Goal: Information Seeking & Learning: Learn about a topic

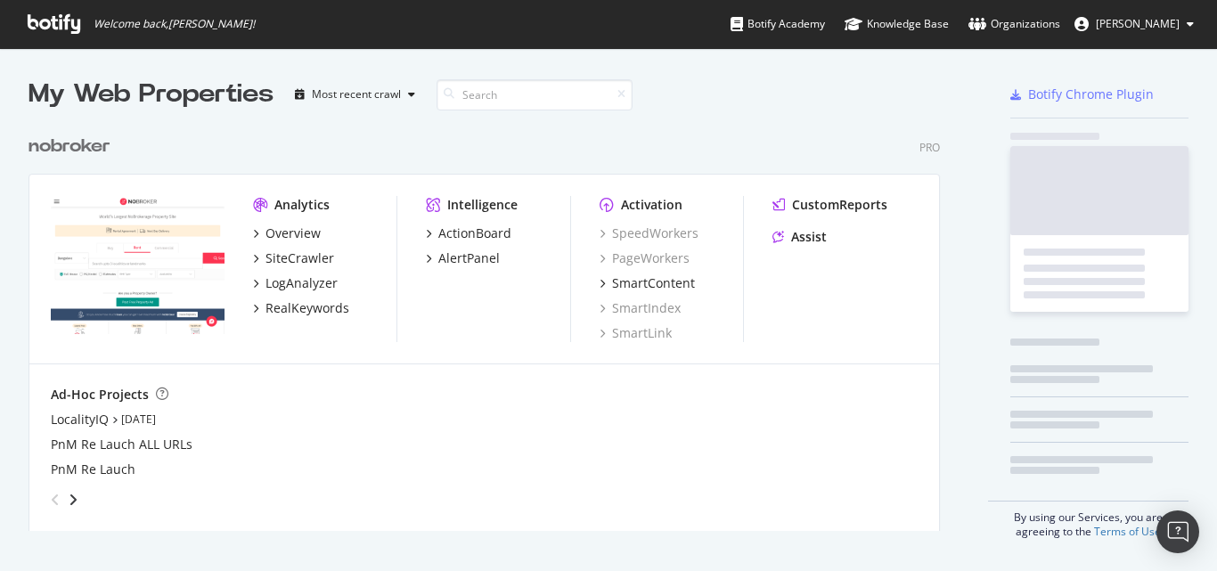
scroll to position [406, 913]
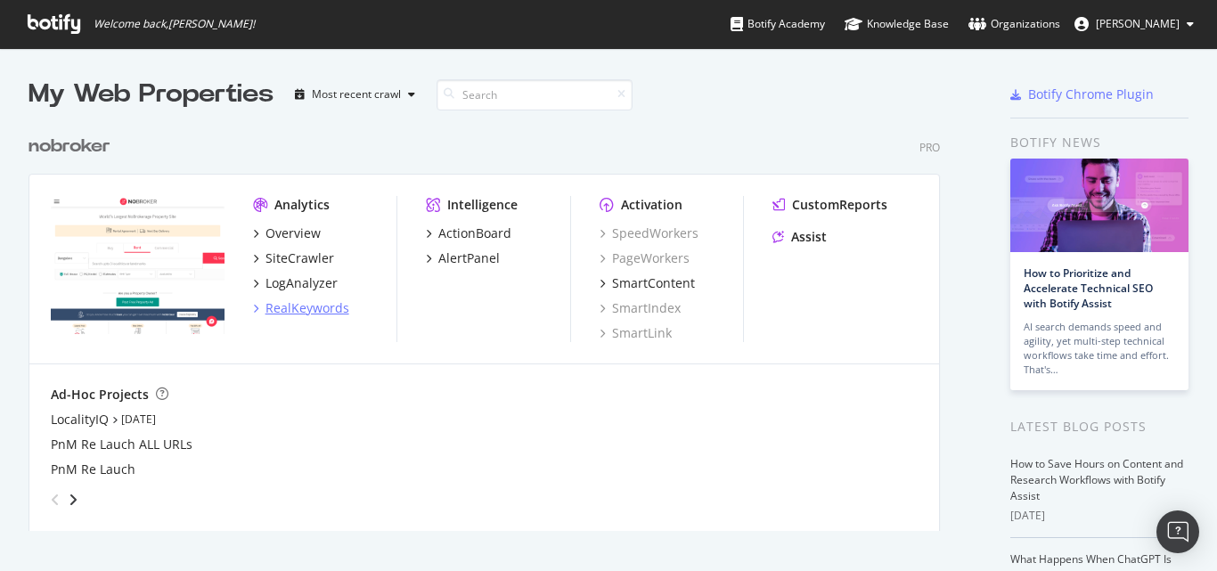
click at [299, 312] on div "RealKeywords" at bounding box center [308, 308] width 84 height 18
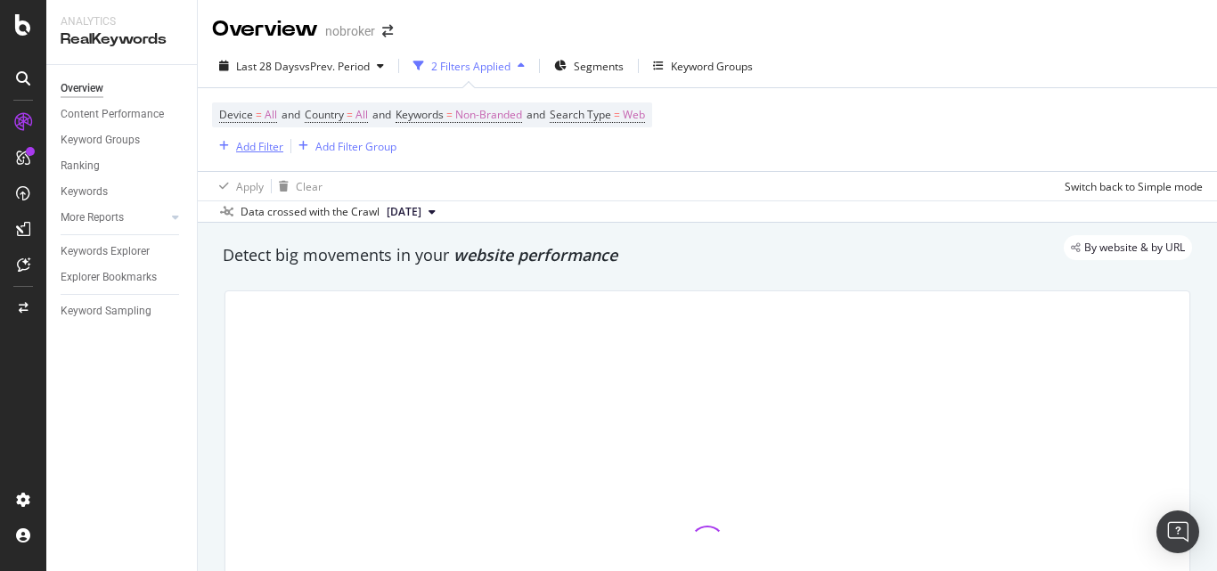
click at [263, 140] on div "Add Filter" at bounding box center [259, 146] width 47 height 15
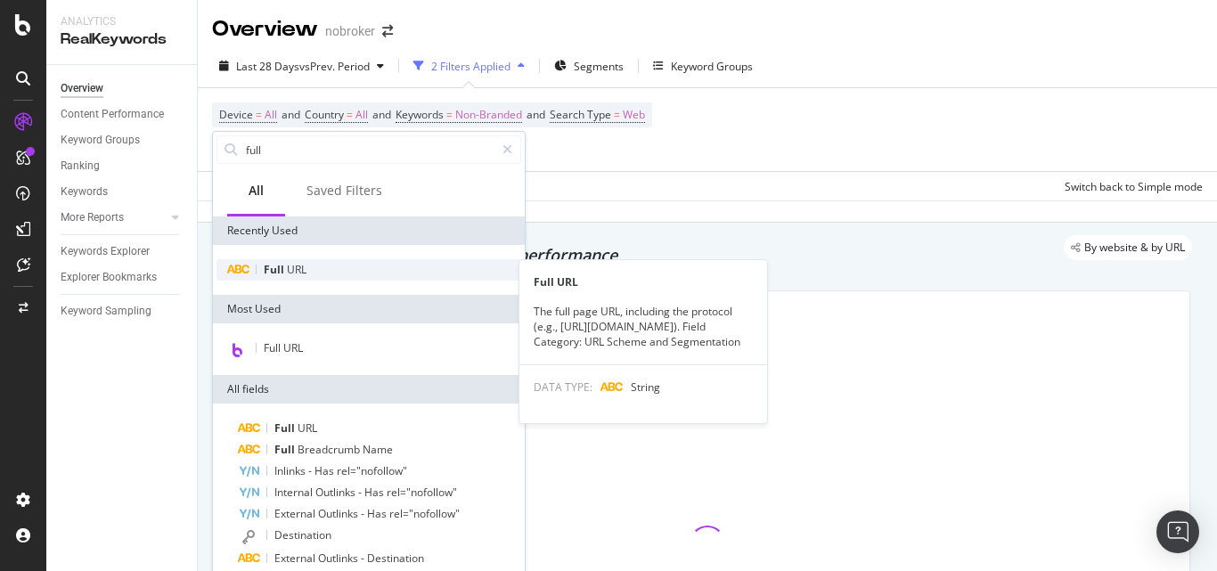
type input "full"
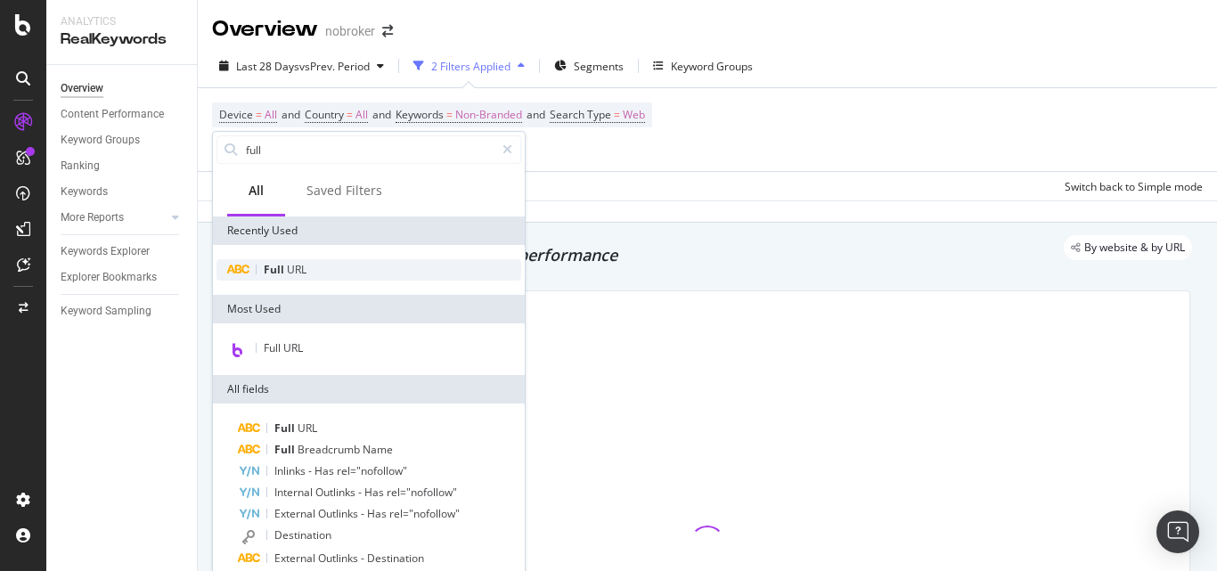
click at [290, 273] on span "URL" at bounding box center [297, 269] width 20 height 15
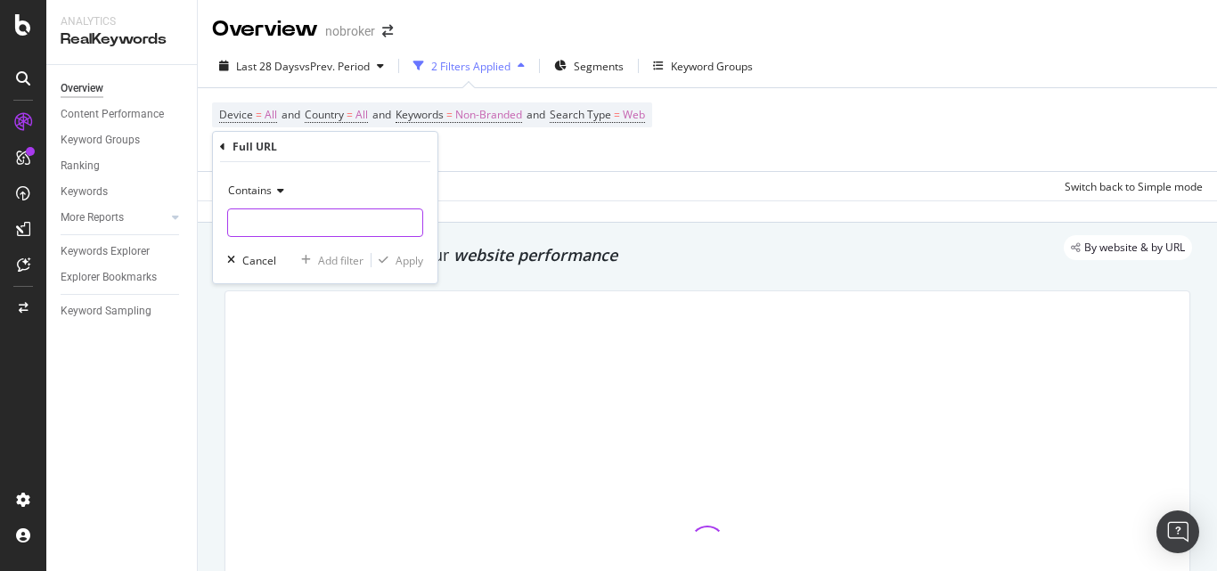
click at [312, 225] on input "text" at bounding box center [325, 223] width 194 height 29
paste input "https://www.nobroker.in/electrician-services-in-delhi"
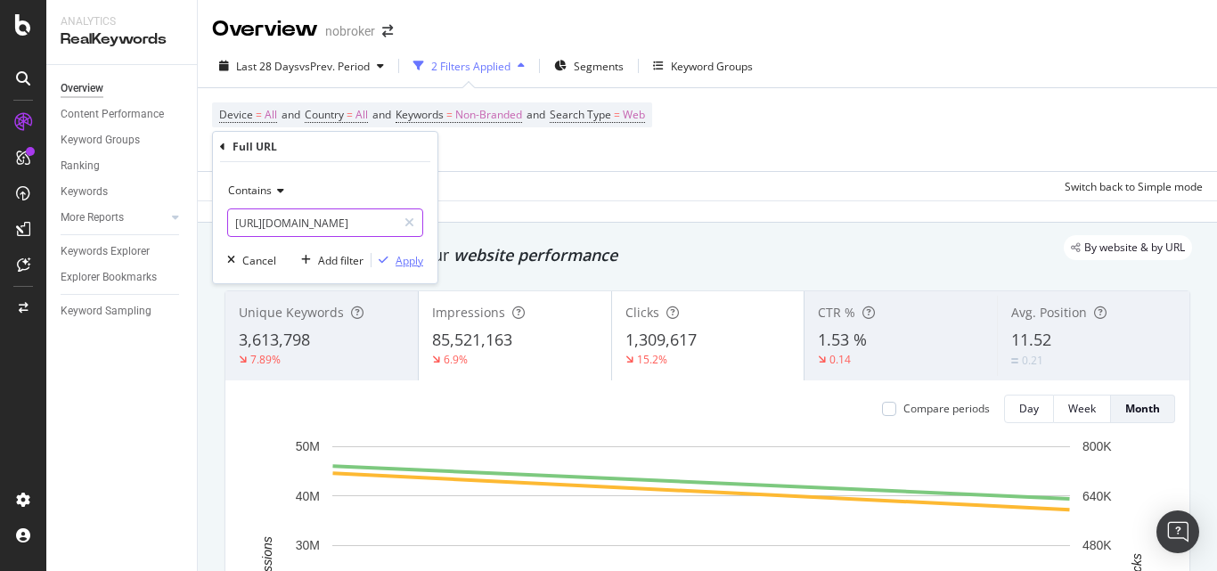
type input "https://www.nobroker.in/electrician-services-in-delhi"
click at [404, 258] on div "Apply" at bounding box center [410, 260] width 28 height 15
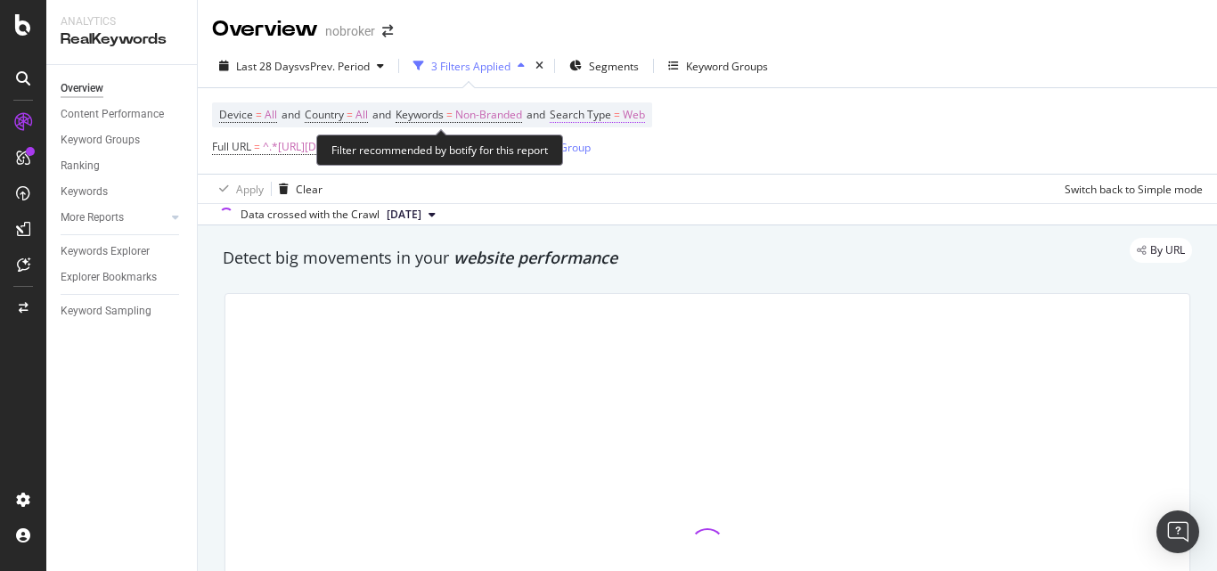
click at [620, 111] on span "=" at bounding box center [617, 114] width 6 height 15
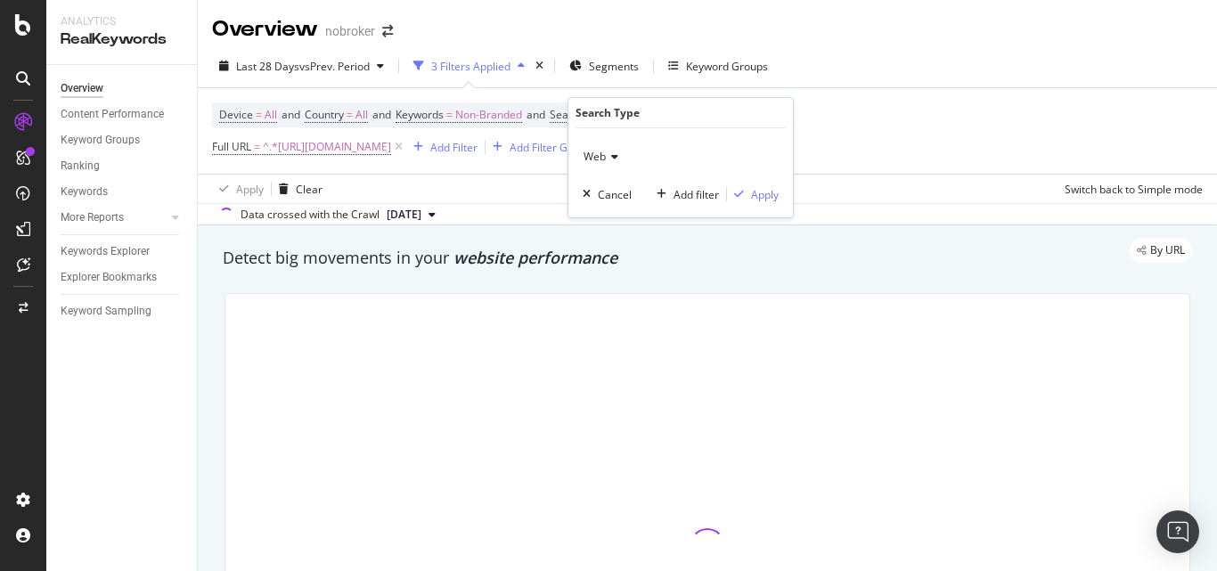
click at [598, 152] on span "Web" at bounding box center [595, 156] width 22 height 15
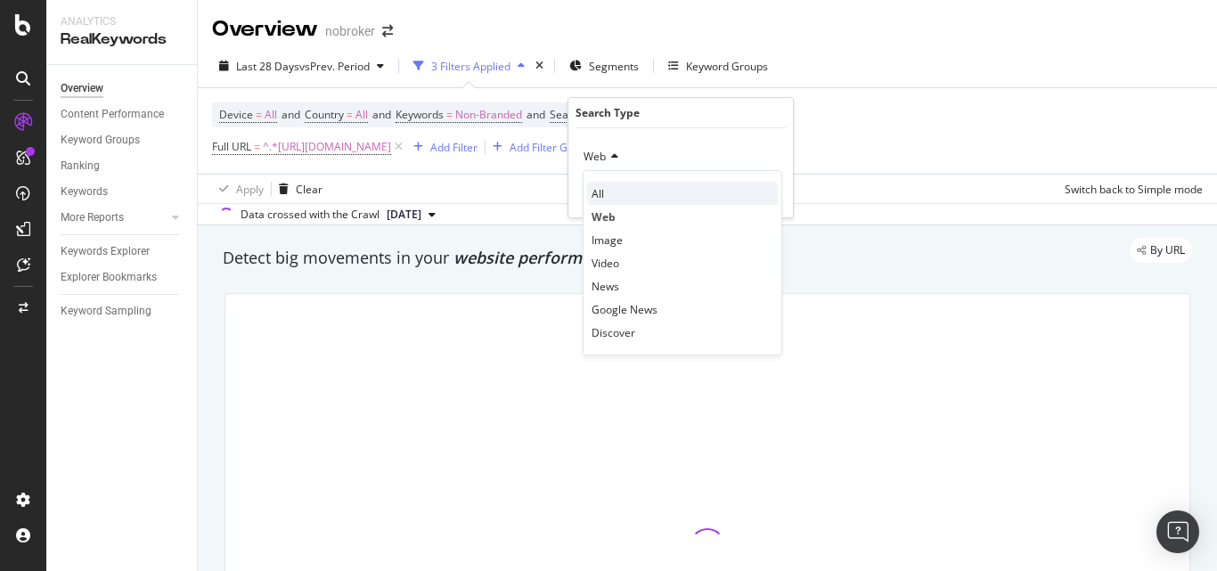
click at [613, 195] on div "All" at bounding box center [682, 193] width 191 height 23
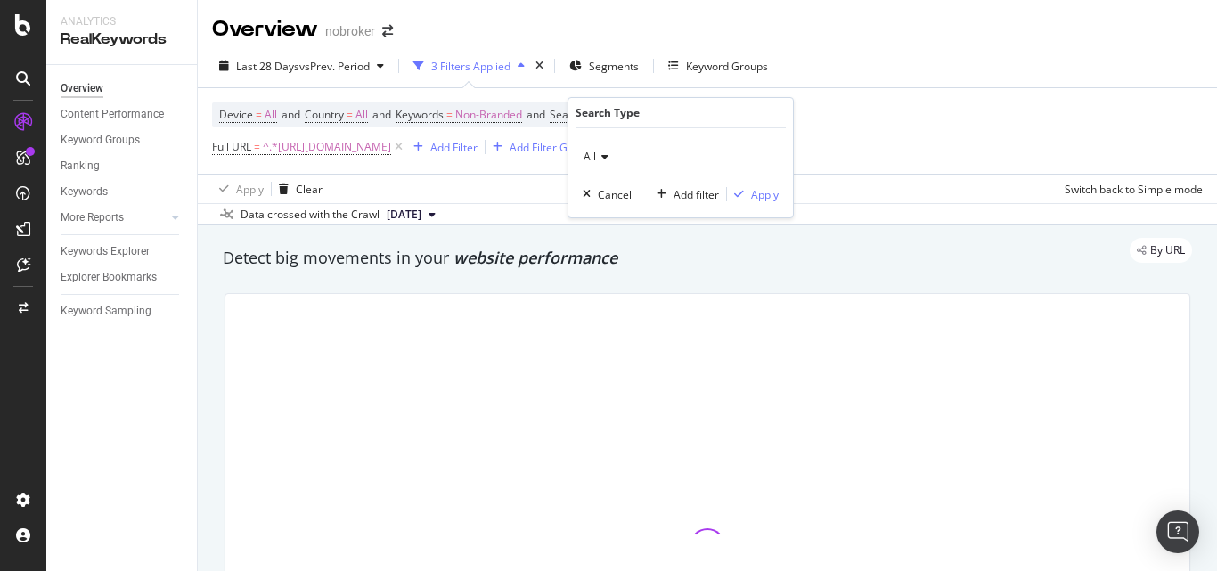
click at [761, 195] on div "Apply" at bounding box center [765, 194] width 28 height 15
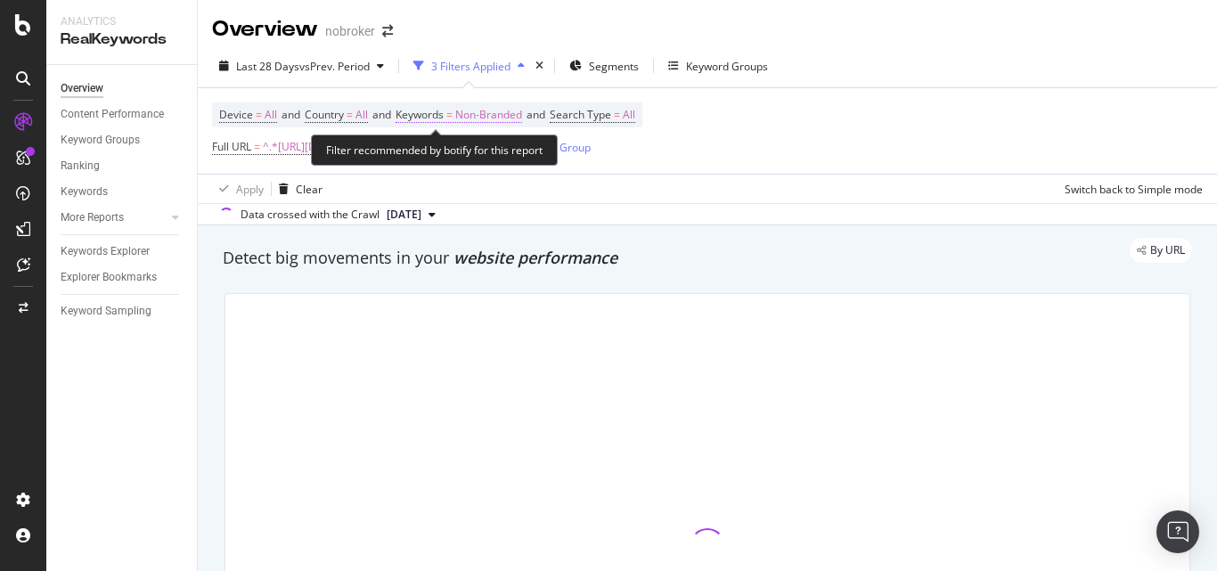
click at [496, 111] on span "Non-Branded" at bounding box center [488, 114] width 67 height 25
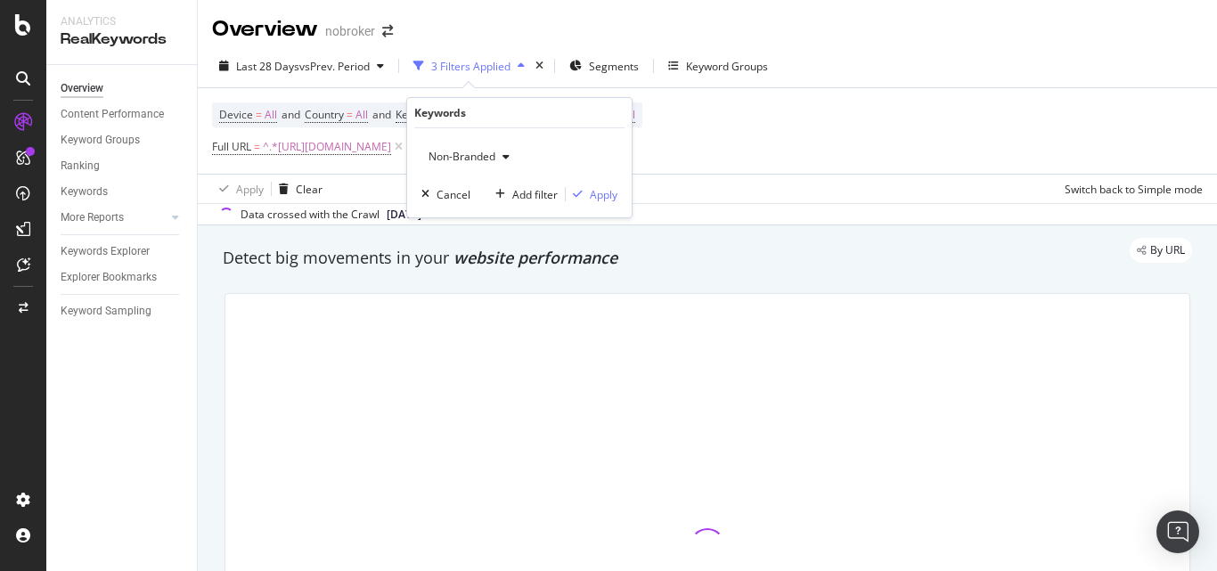
click at [463, 157] on span "Non-Branded" at bounding box center [459, 156] width 74 height 15
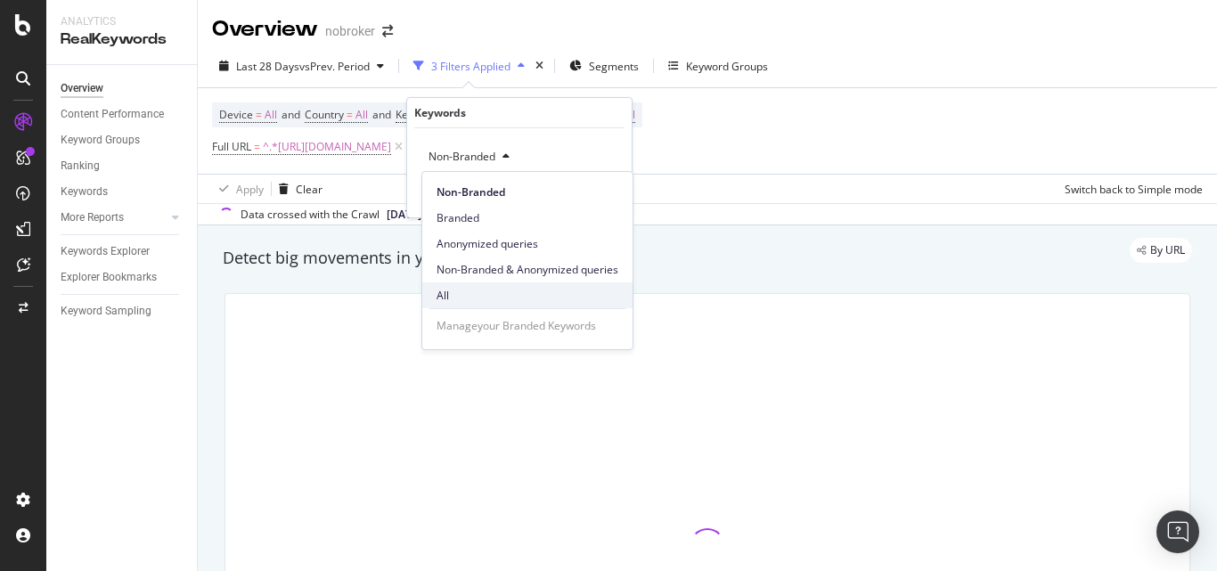
click at [462, 286] on div "All" at bounding box center [527, 296] width 210 height 26
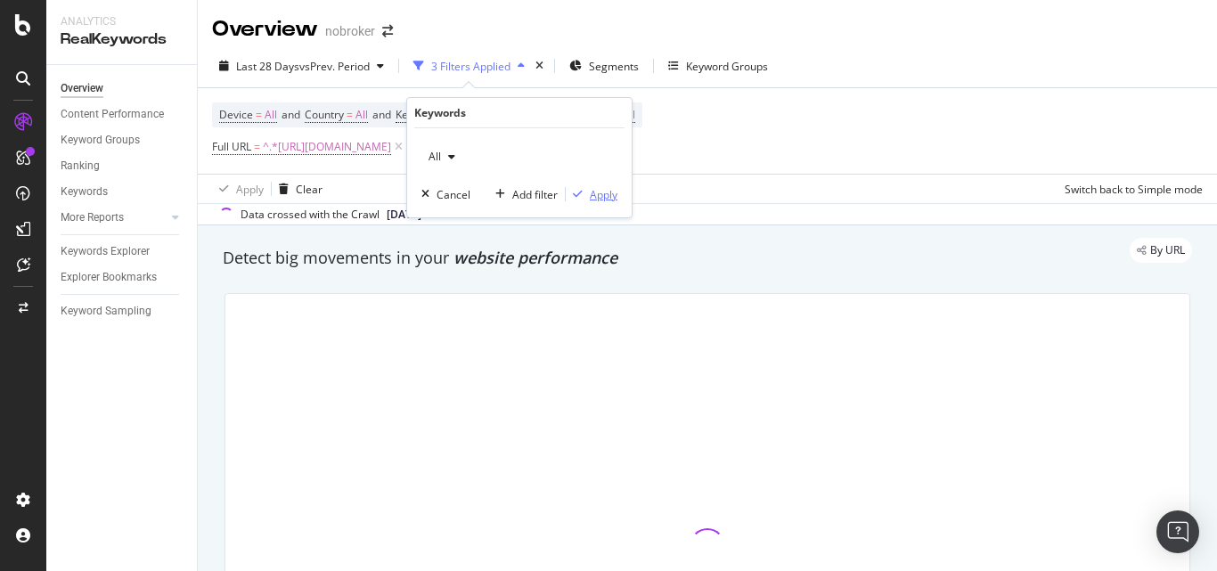
click at [586, 193] on div "button" at bounding box center [578, 194] width 24 height 11
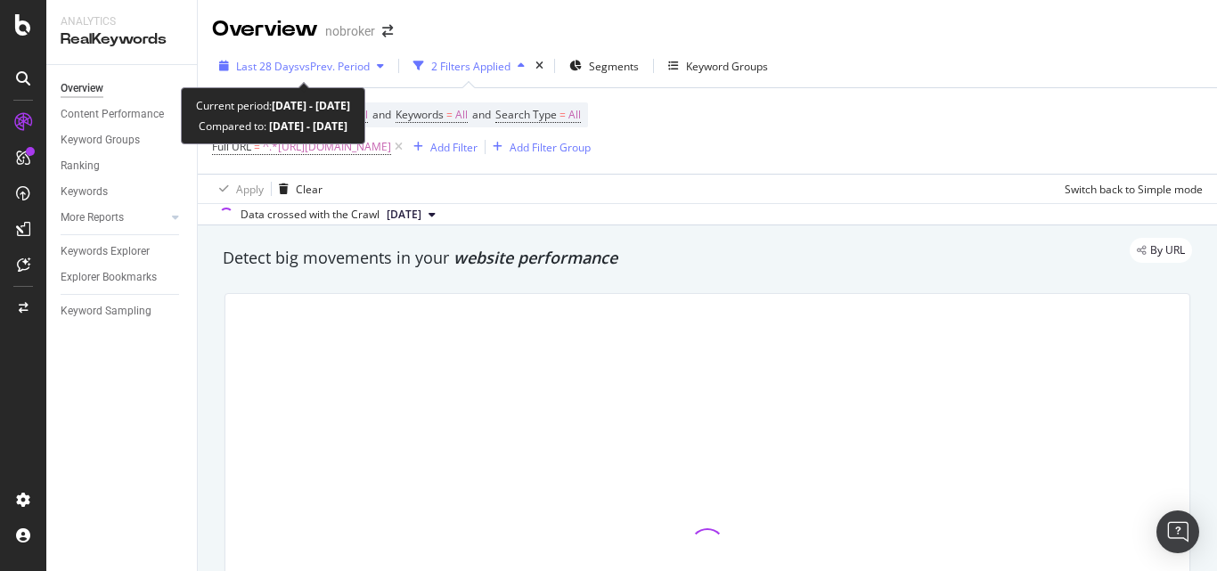
click at [312, 56] on div "Last 28 Days vs Prev. Period" at bounding box center [301, 66] width 179 height 27
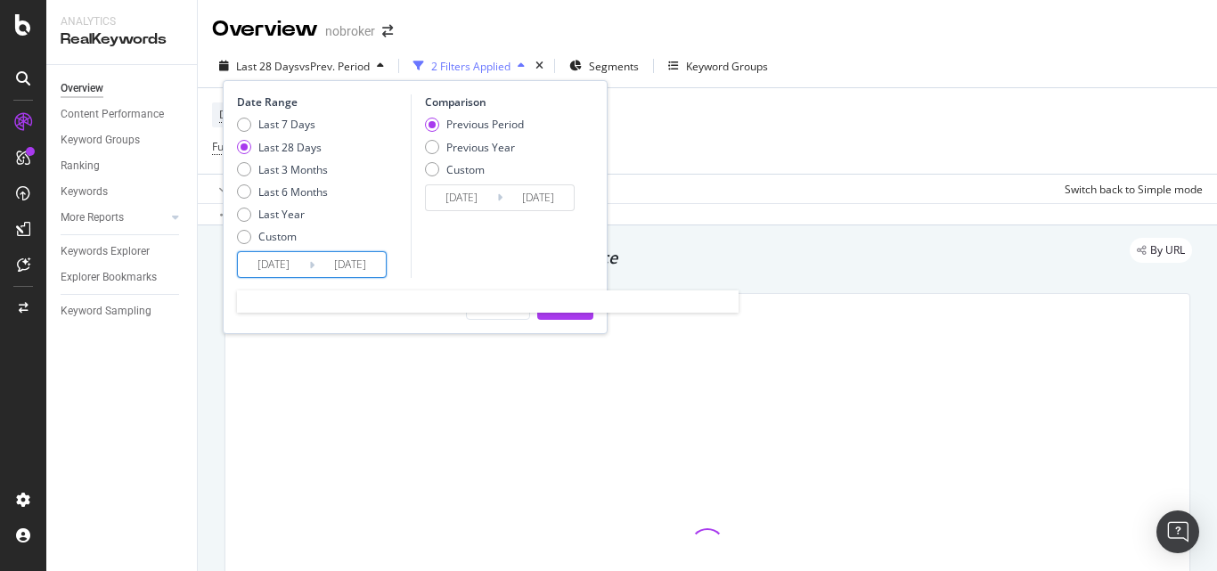
click at [276, 266] on input "2025/08/17" at bounding box center [273, 264] width 71 height 25
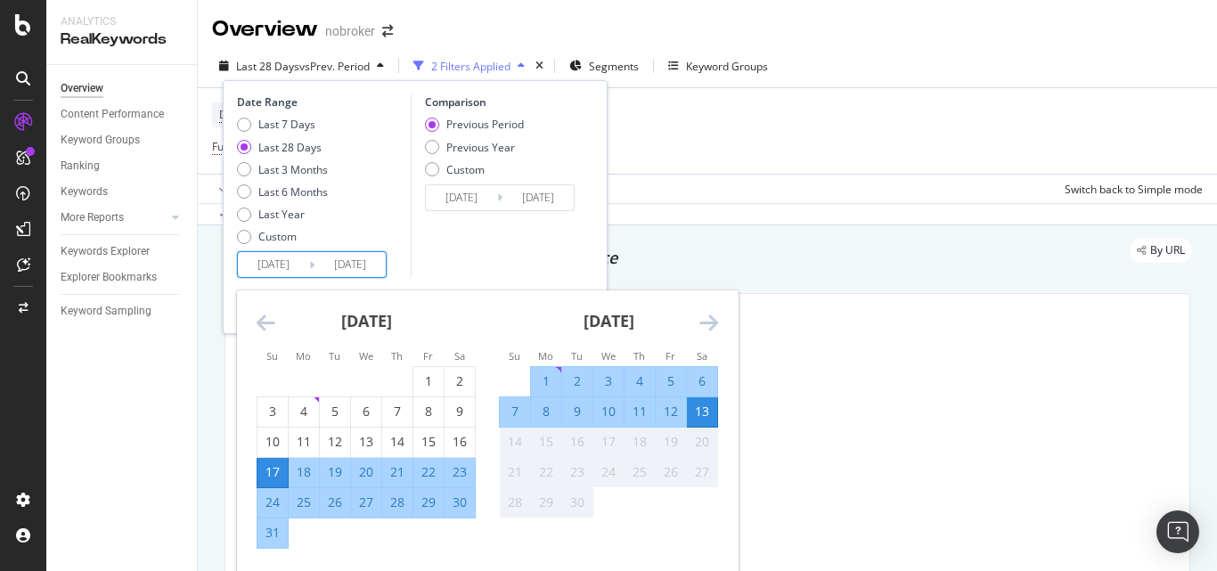
click at [541, 367] on div "1" at bounding box center [546, 381] width 30 height 29
type input "2025/09/01"
type input "2025/08/19"
type input "2025/08/31"
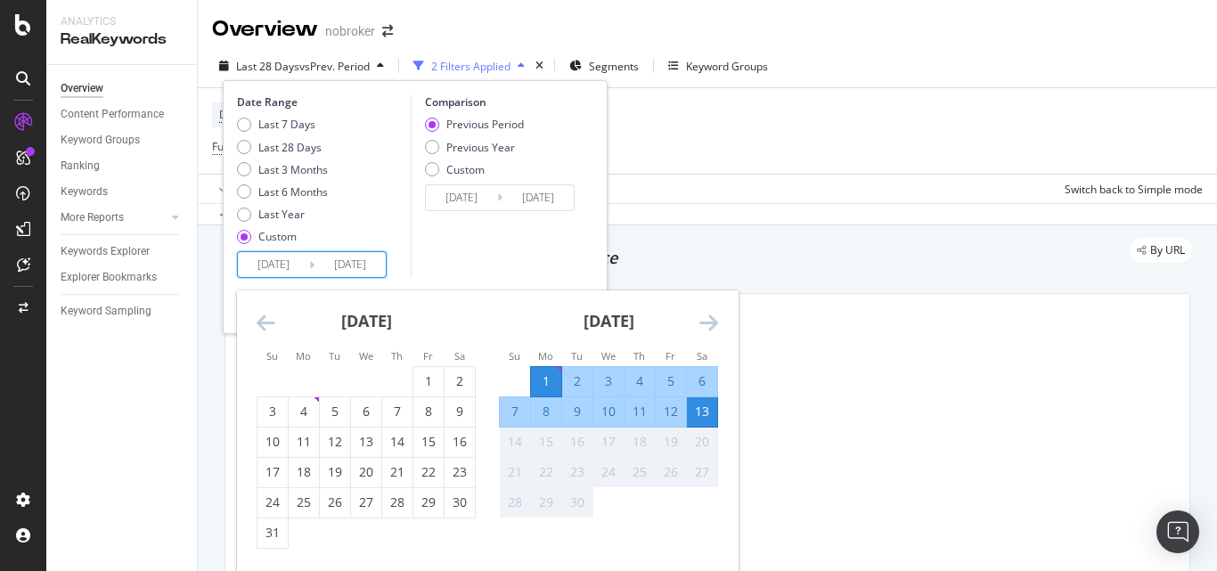
click at [710, 405] on div "13" at bounding box center [702, 412] width 30 height 18
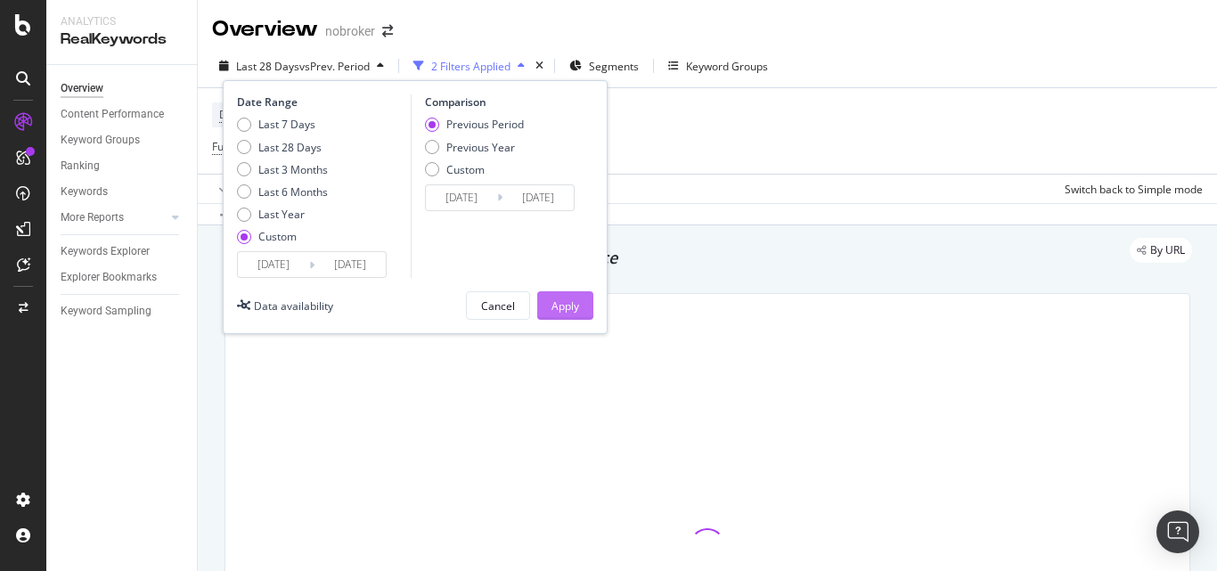
click at [548, 308] on button "Apply" at bounding box center [565, 305] width 56 height 29
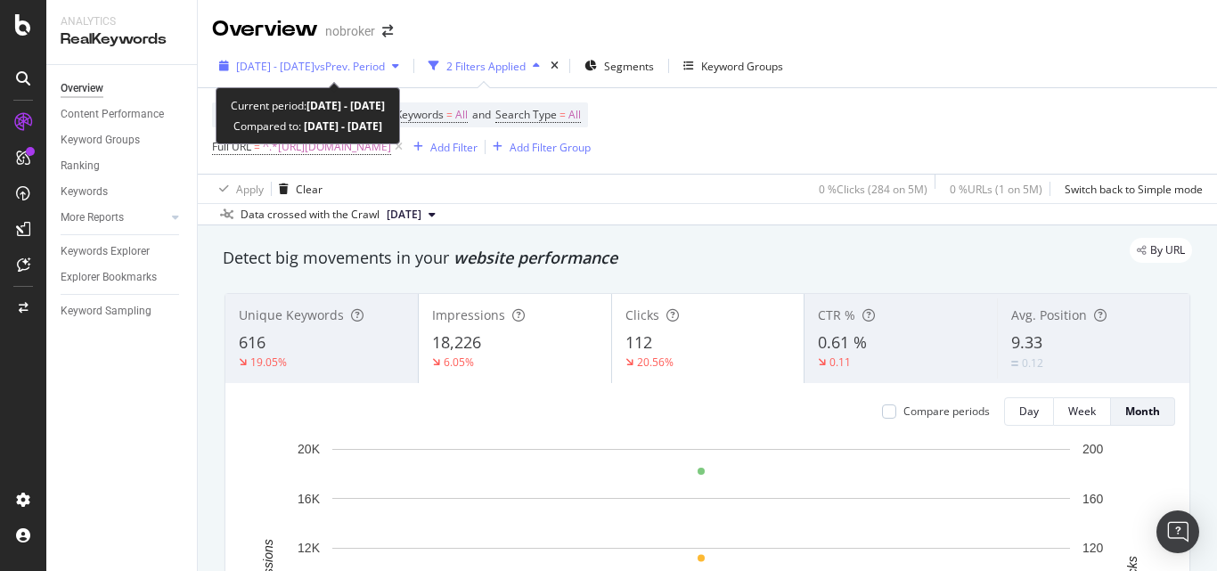
click at [406, 61] on div "button" at bounding box center [395, 66] width 21 height 11
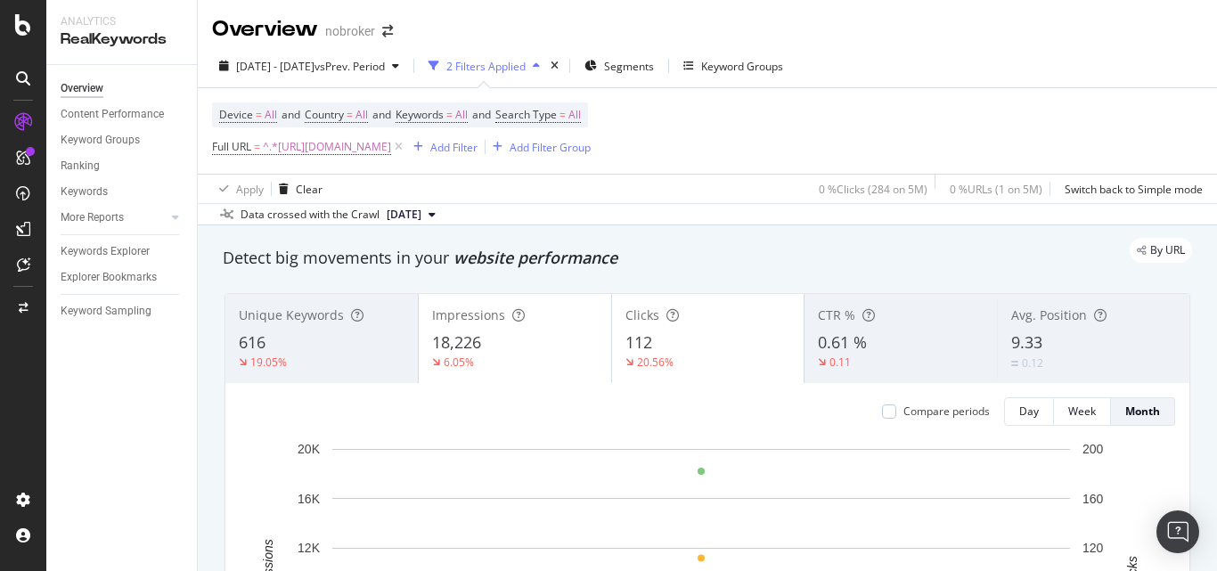
click at [791, 259] on div "By URL" at bounding box center [698, 250] width 987 height 25
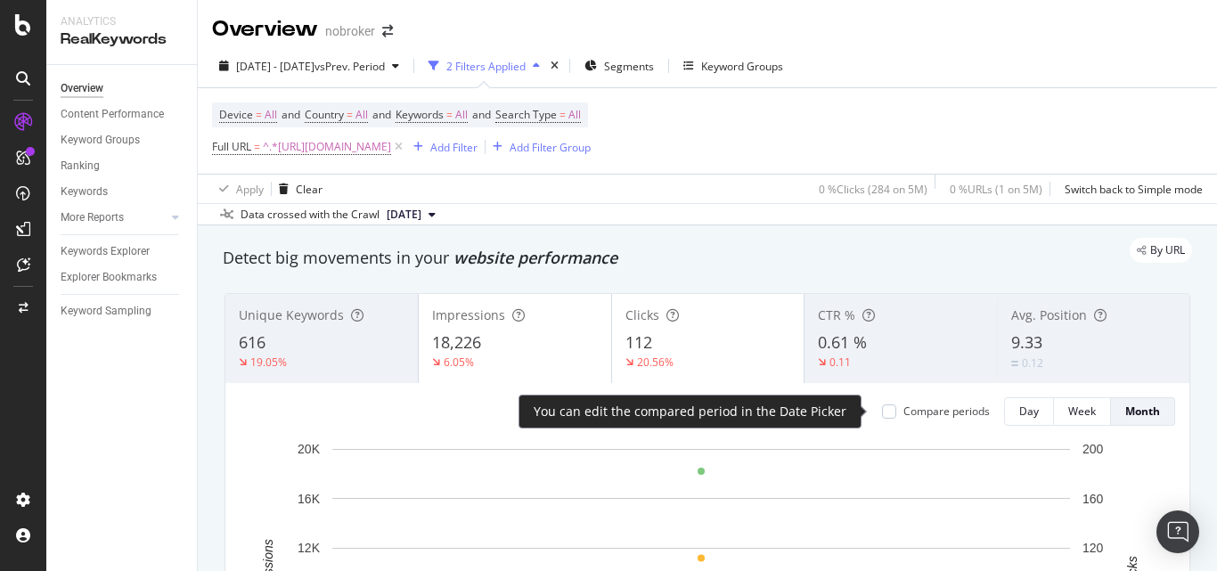
click at [884, 411] on div "Compare periods" at bounding box center [936, 411] width 108 height 15
click at [882, 411] on div at bounding box center [889, 412] width 14 height 14
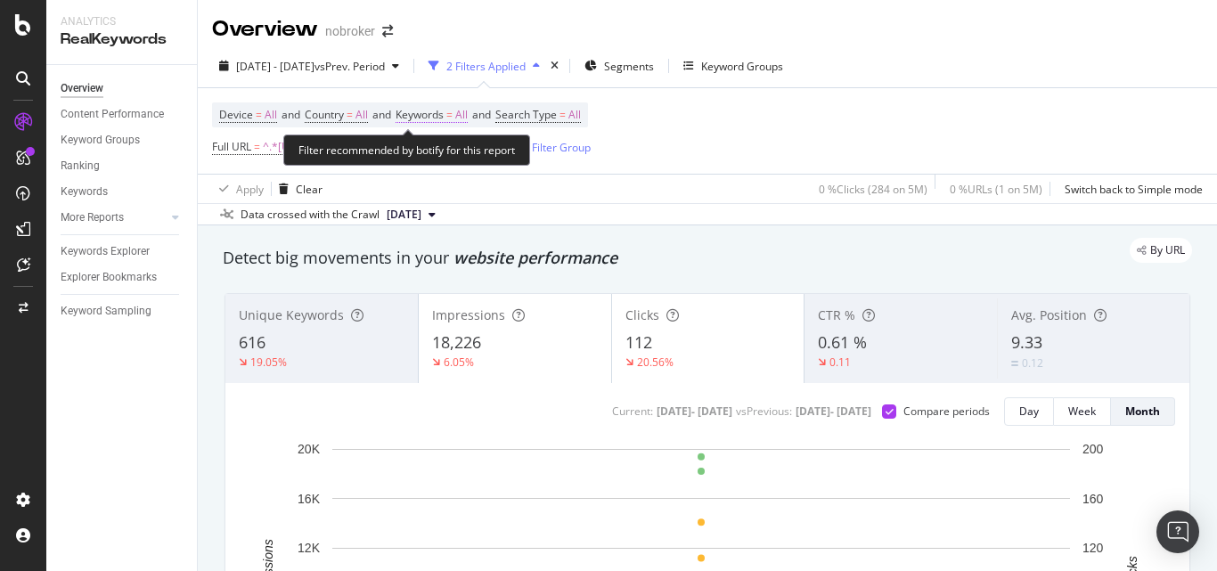
click at [468, 111] on span "All" at bounding box center [461, 114] width 12 height 25
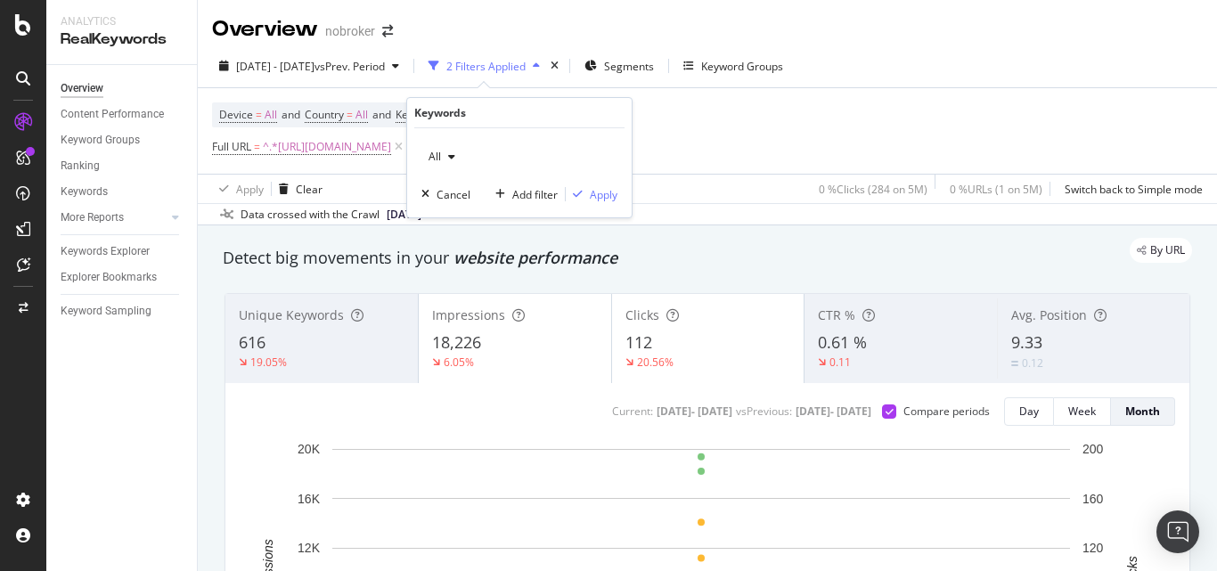
click at [437, 153] on span "All" at bounding box center [432, 156] width 20 height 15
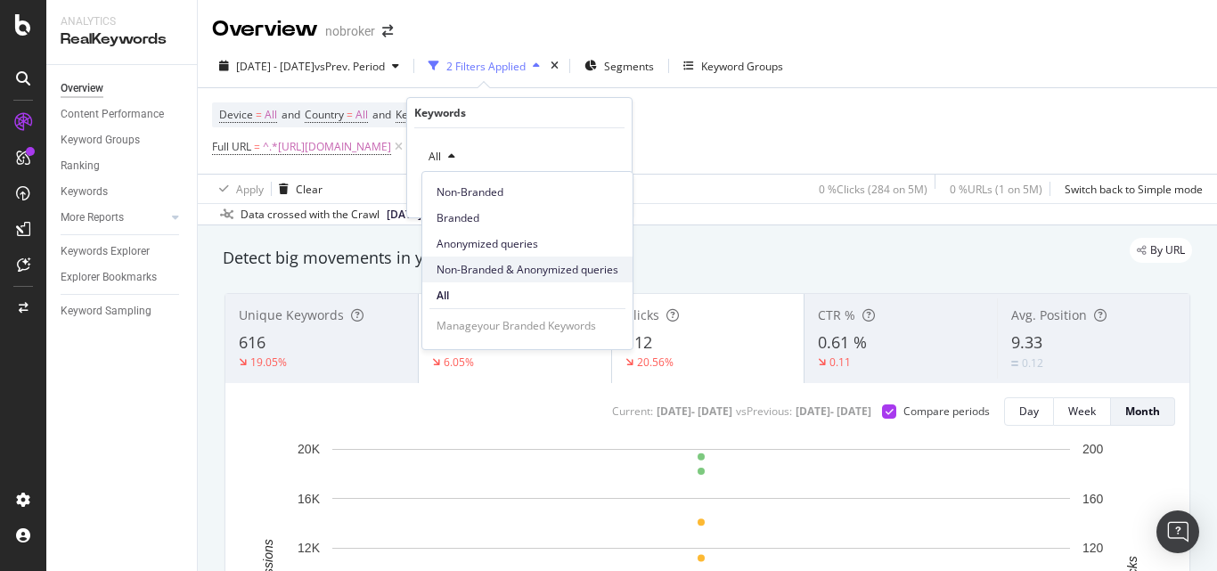
click at [477, 264] on span "Non-Branded & Anonymized queries" at bounding box center [528, 270] width 182 height 16
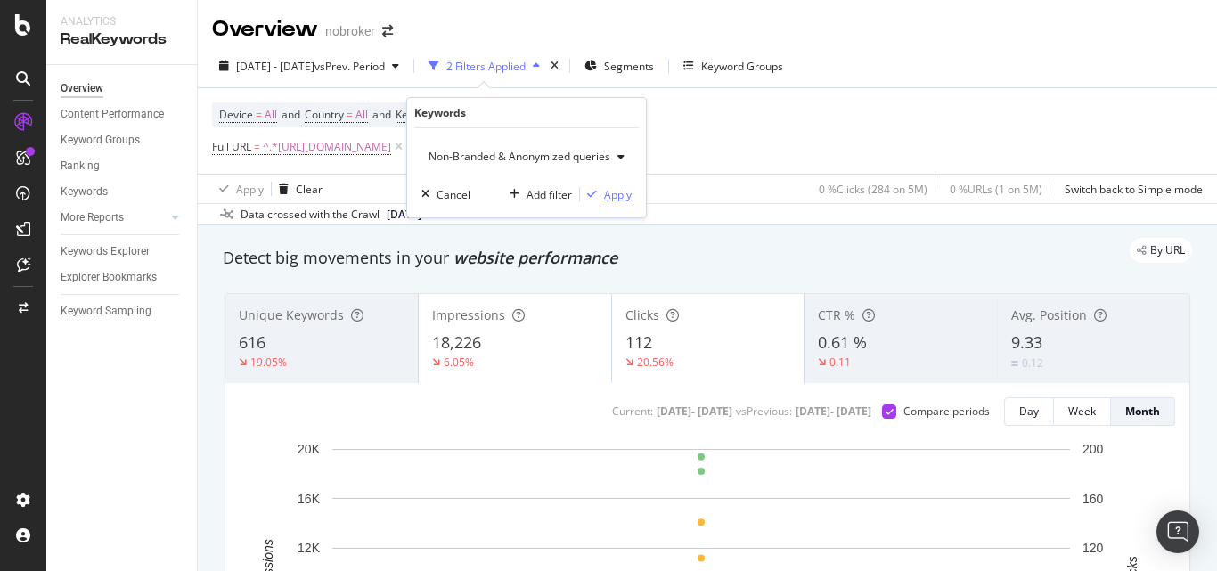
click at [604, 198] on div "Apply" at bounding box center [618, 194] width 28 height 15
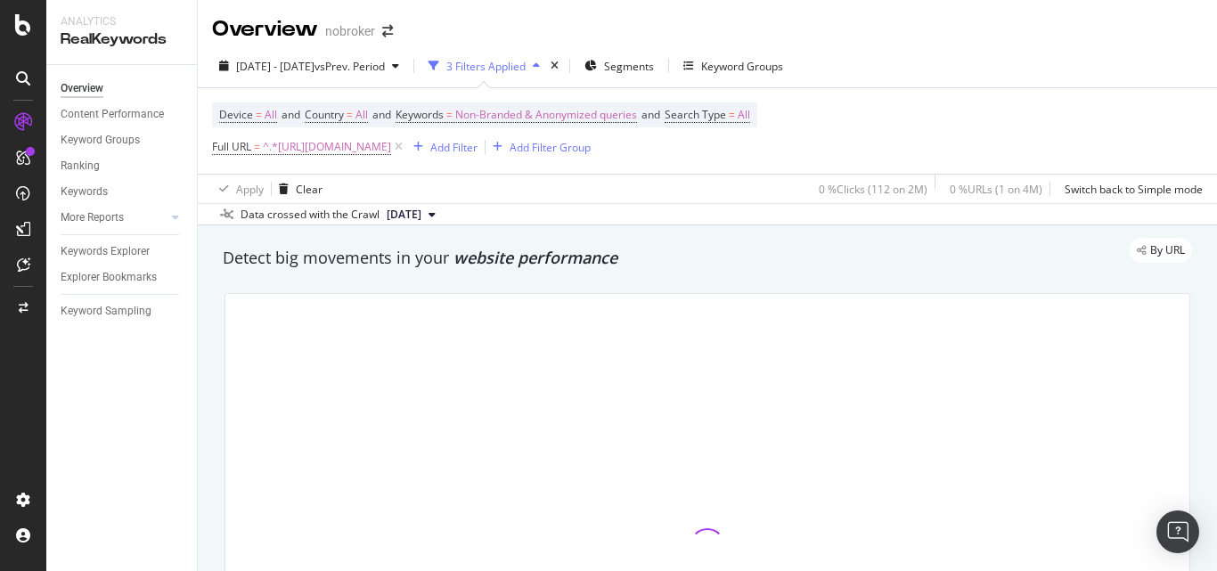
drag, startPoint x: 225, startPoint y: 259, endPoint x: 534, endPoint y: 259, distance: 309.2
click at [534, 259] on div "By URL" at bounding box center [698, 250] width 987 height 25
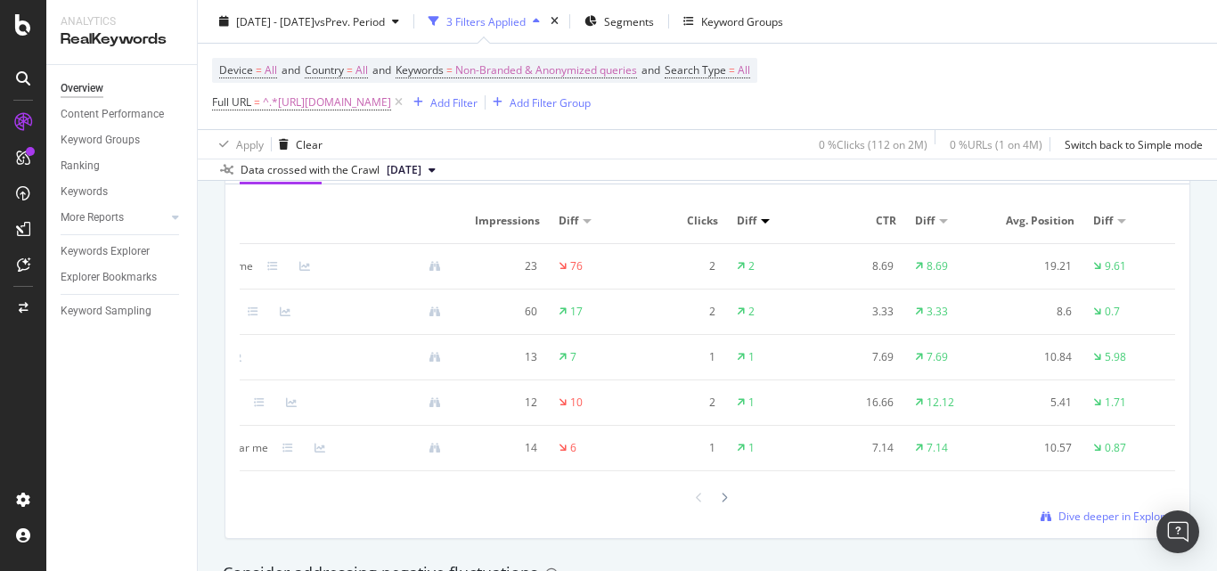
scroll to position [0, 147]
click at [583, 218] on div at bounding box center [587, 220] width 9 height 5
click at [583, 223] on div at bounding box center [587, 221] width 9 height 4
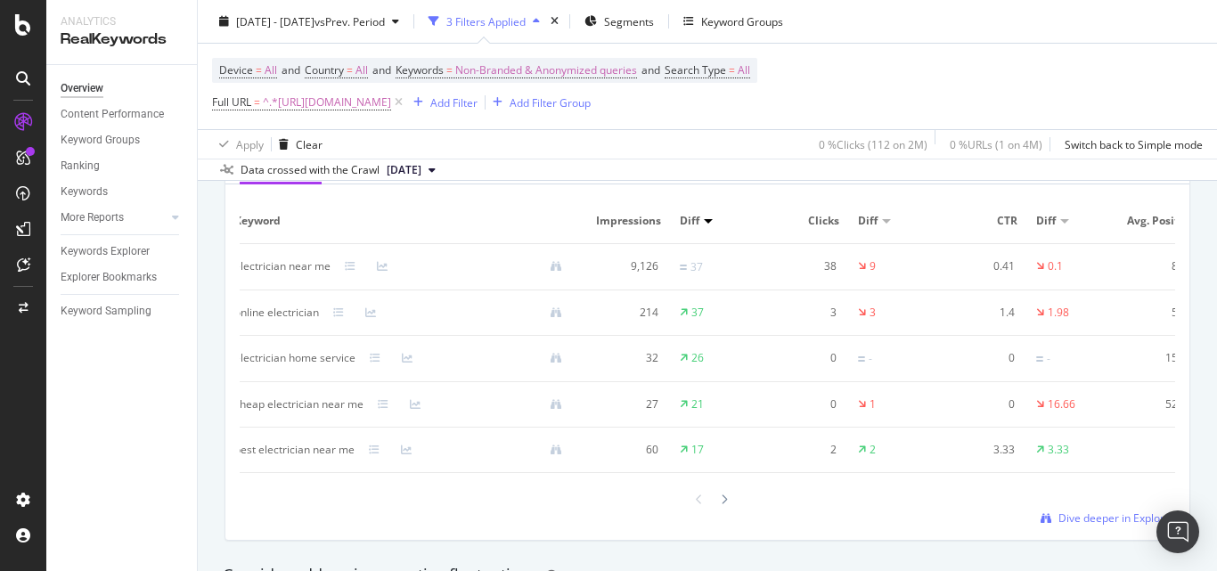
scroll to position [0, 0]
click at [722, 220] on div at bounding box center [721, 221] width 9 height 4
click at [717, 223] on div at bounding box center [721, 221] width 9 height 4
click at [720, 222] on div at bounding box center [721, 221] width 9 height 4
click at [703, 224] on span "Diff" at bounding box center [702, 221] width 20 height 16
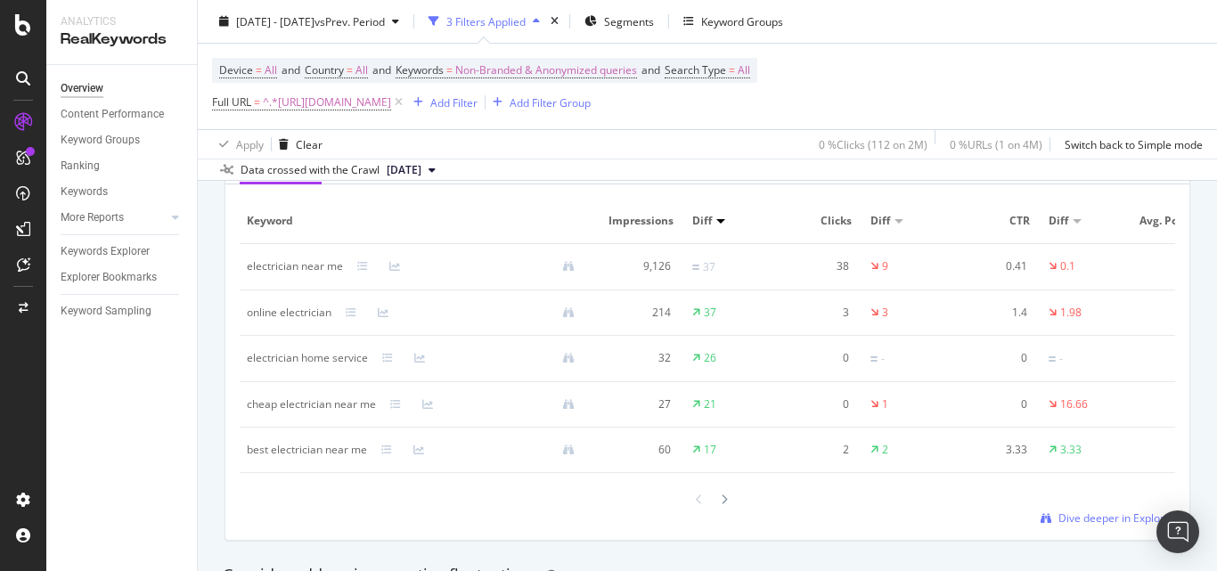
click at [652, 225] on span "Impressions" at bounding box center [638, 221] width 70 height 16
click at [717, 228] on div "Diff" at bounding box center [729, 221] width 75 height 16
click at [718, 219] on div at bounding box center [721, 221] width 9 height 4
click at [723, 220] on div at bounding box center [721, 221] width 9 height 4
click at [692, 219] on span "Diff" at bounding box center [702, 221] width 20 height 16
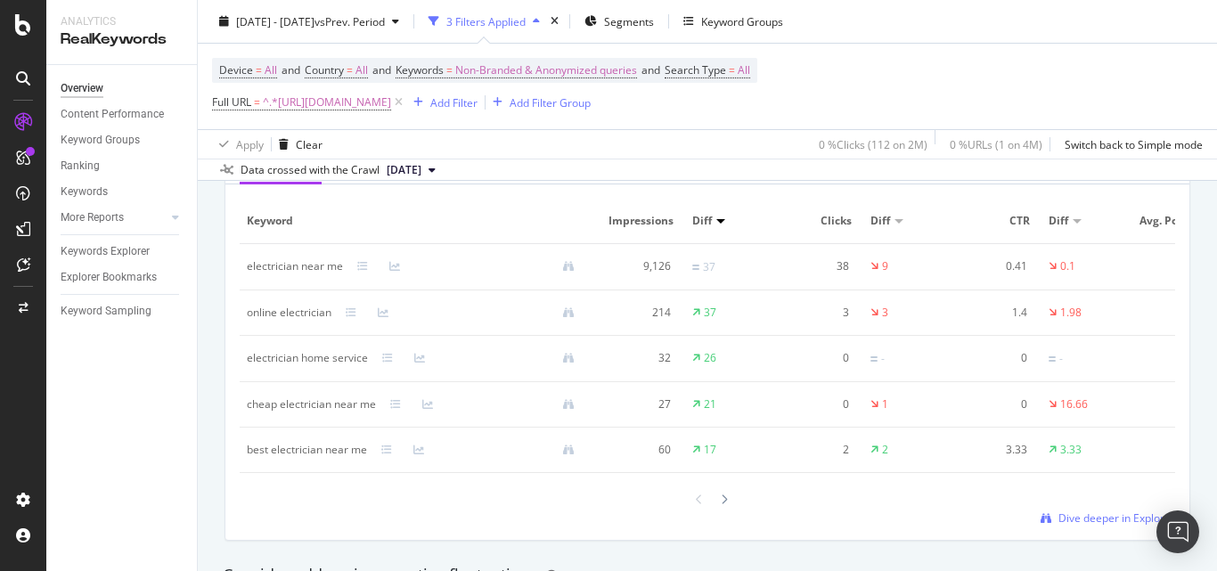
click at [622, 219] on span "Impressions" at bounding box center [638, 221] width 70 height 16
click at [897, 221] on div at bounding box center [899, 221] width 9 height 4
click at [316, 400] on div "electrician online booking" at bounding box center [310, 403] width 127 height 16
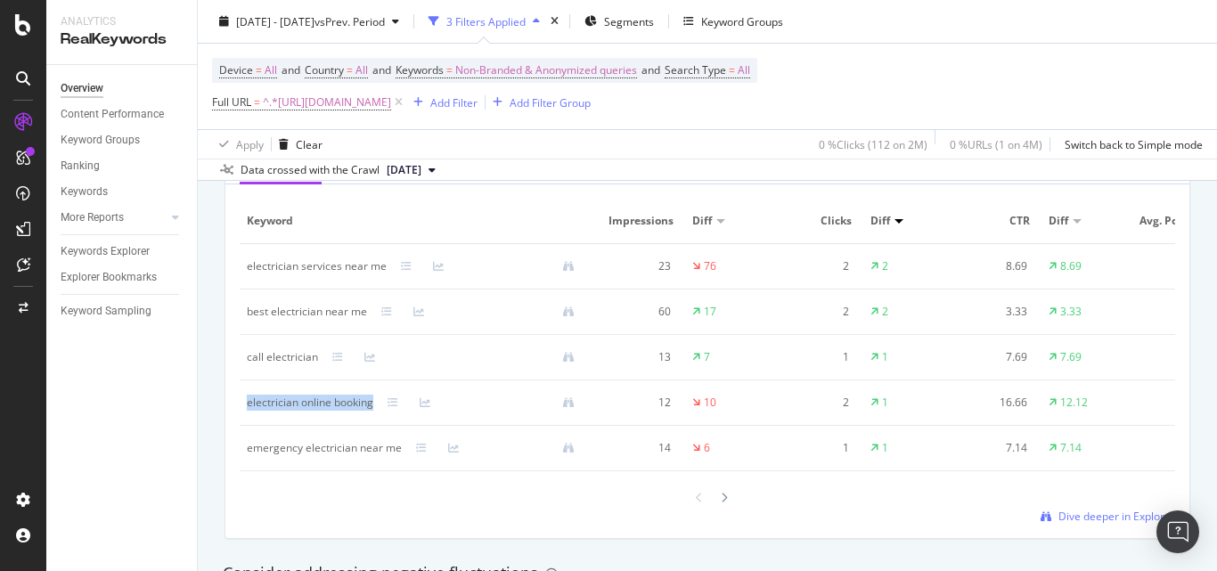
click at [316, 400] on div "electrician online booking" at bounding box center [310, 403] width 127 height 16
click at [310, 313] on div "best electrician near me" at bounding box center [307, 312] width 120 height 16
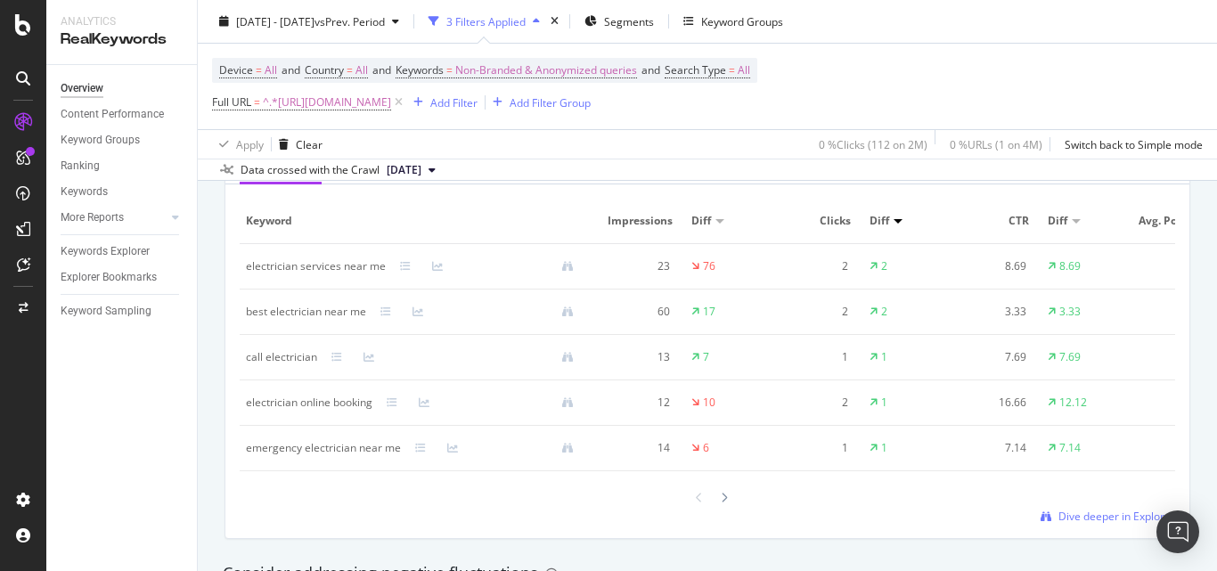
click at [335, 271] on div "electrician services near me" at bounding box center [316, 266] width 140 height 16
click at [492, 88] on div "Device = All and Country = All and Keywords = Non-Branded & Anonymized queries …" at bounding box center [484, 86] width 545 height 57
click at [391, 103] on span "^.*https://www.nobroker.in/electrician-services-in-delhi.*$" at bounding box center [327, 102] width 128 height 25
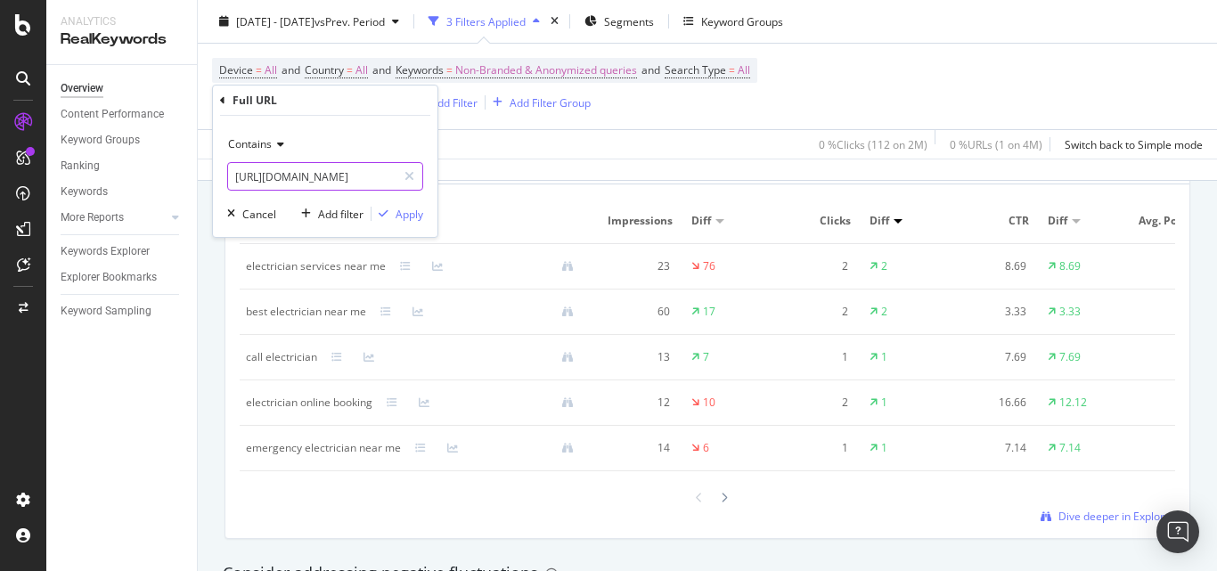
click at [346, 169] on input "https://www.nobroker.in/electrician-services-in-delhi" at bounding box center [312, 176] width 168 height 29
paste input "bangalore"
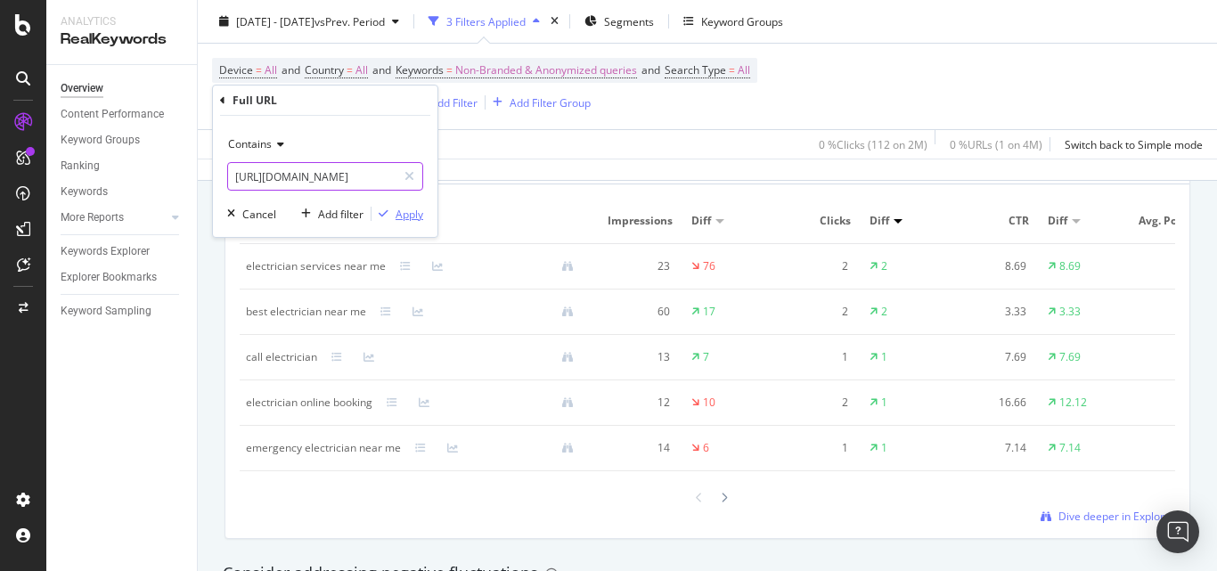
type input "https://www.nobroker.in/electrician-services-in-bangalore"
click at [399, 217] on div "Apply" at bounding box center [410, 214] width 28 height 15
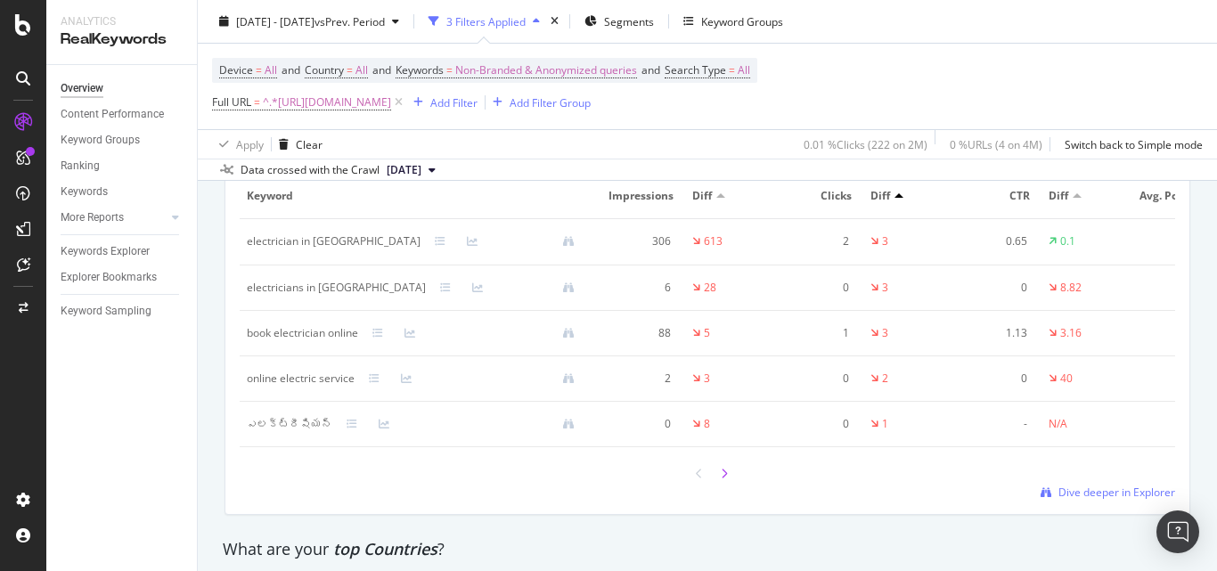
click at [721, 479] on icon at bounding box center [724, 474] width 7 height 11
click at [313, 340] on div "inverter electrician near me" at bounding box center [316, 332] width 138 height 16
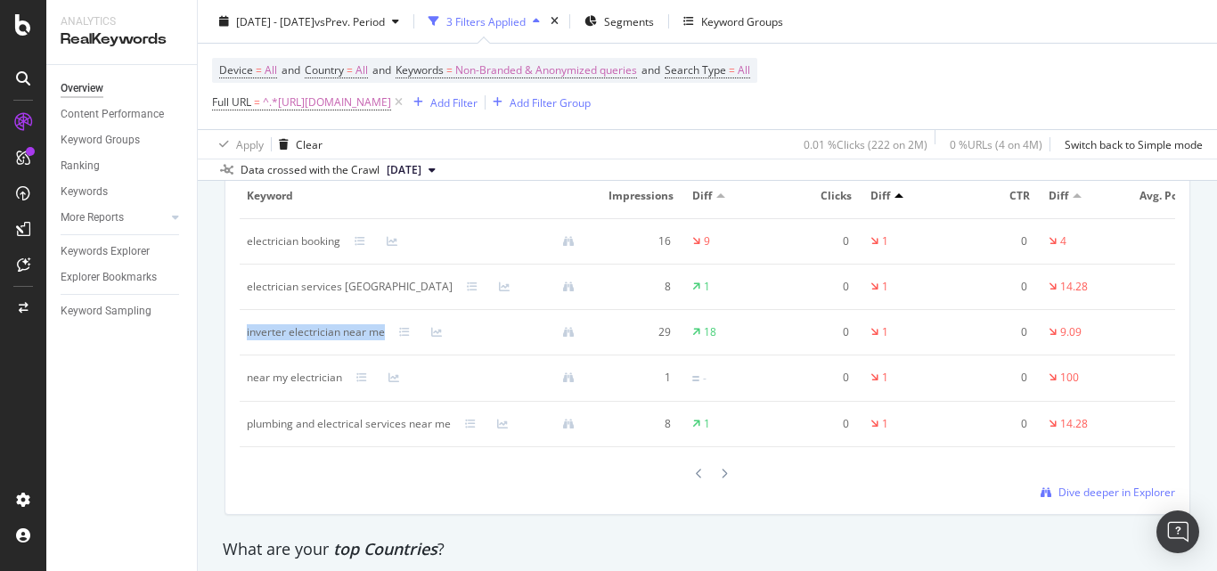
click at [313, 340] on div "inverter electrician near me" at bounding box center [316, 332] width 138 height 16
